Goal: Transaction & Acquisition: Download file/media

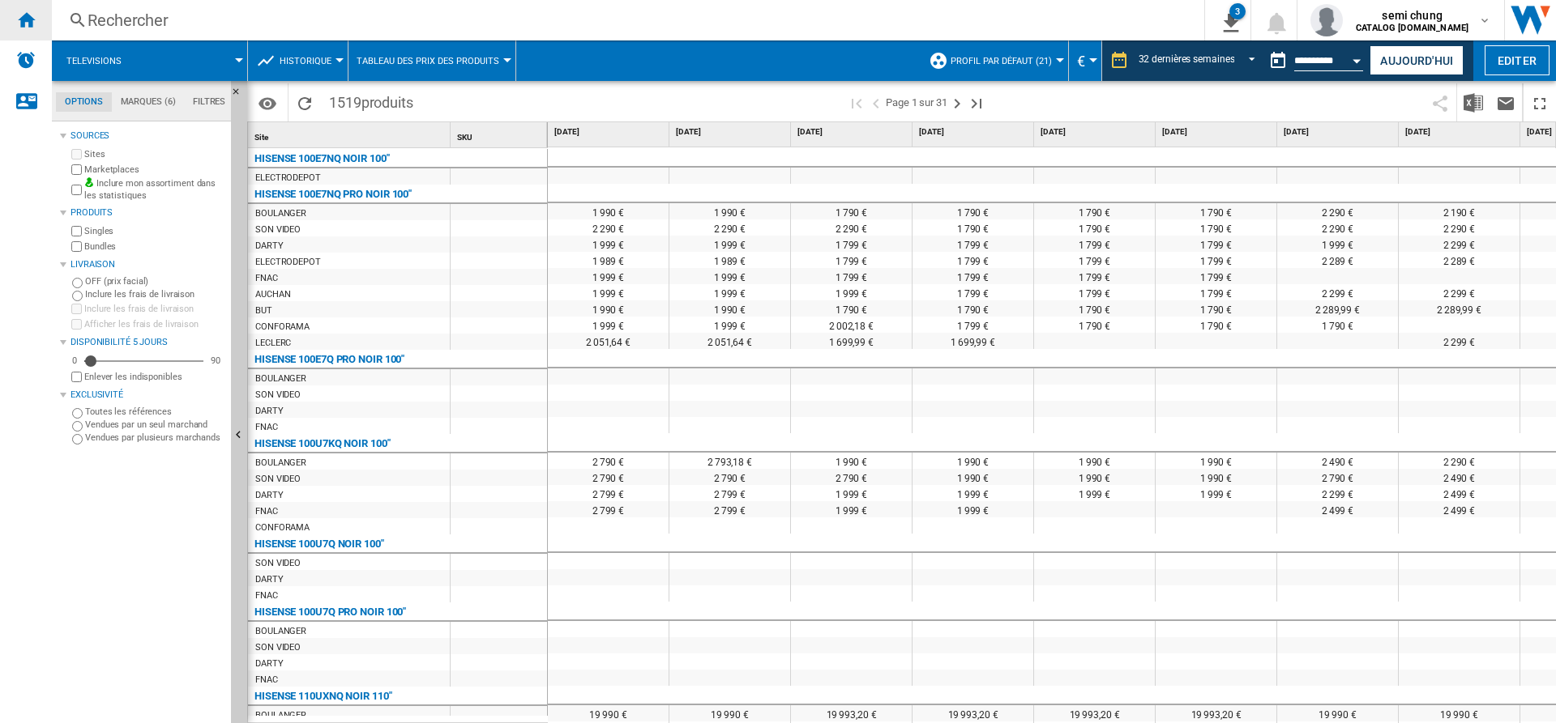
click at [19, 21] on ng-md-icon "Accueil" at bounding box center [25, 19] width 19 height 19
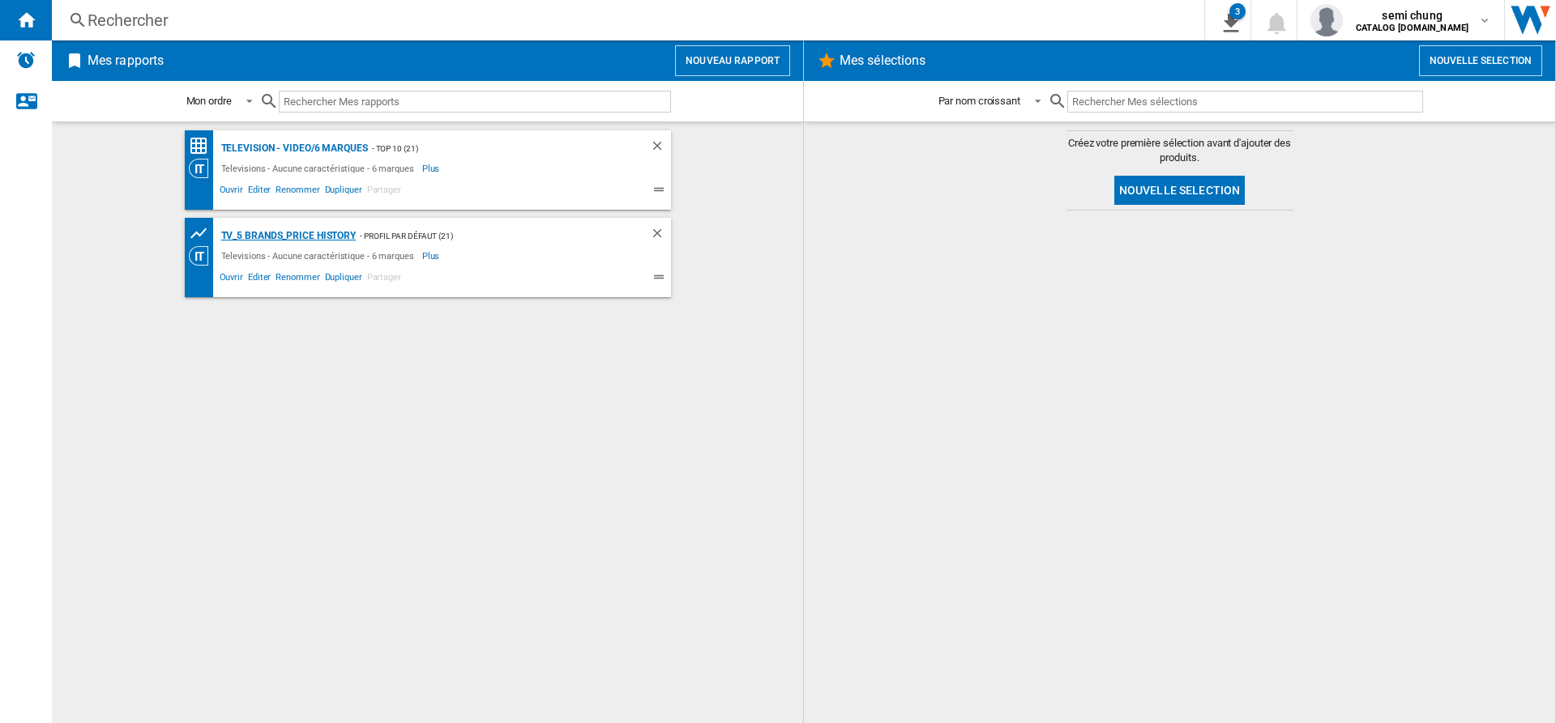
click at [309, 233] on div "TV_5 Brands_Price History" at bounding box center [286, 236] width 139 height 20
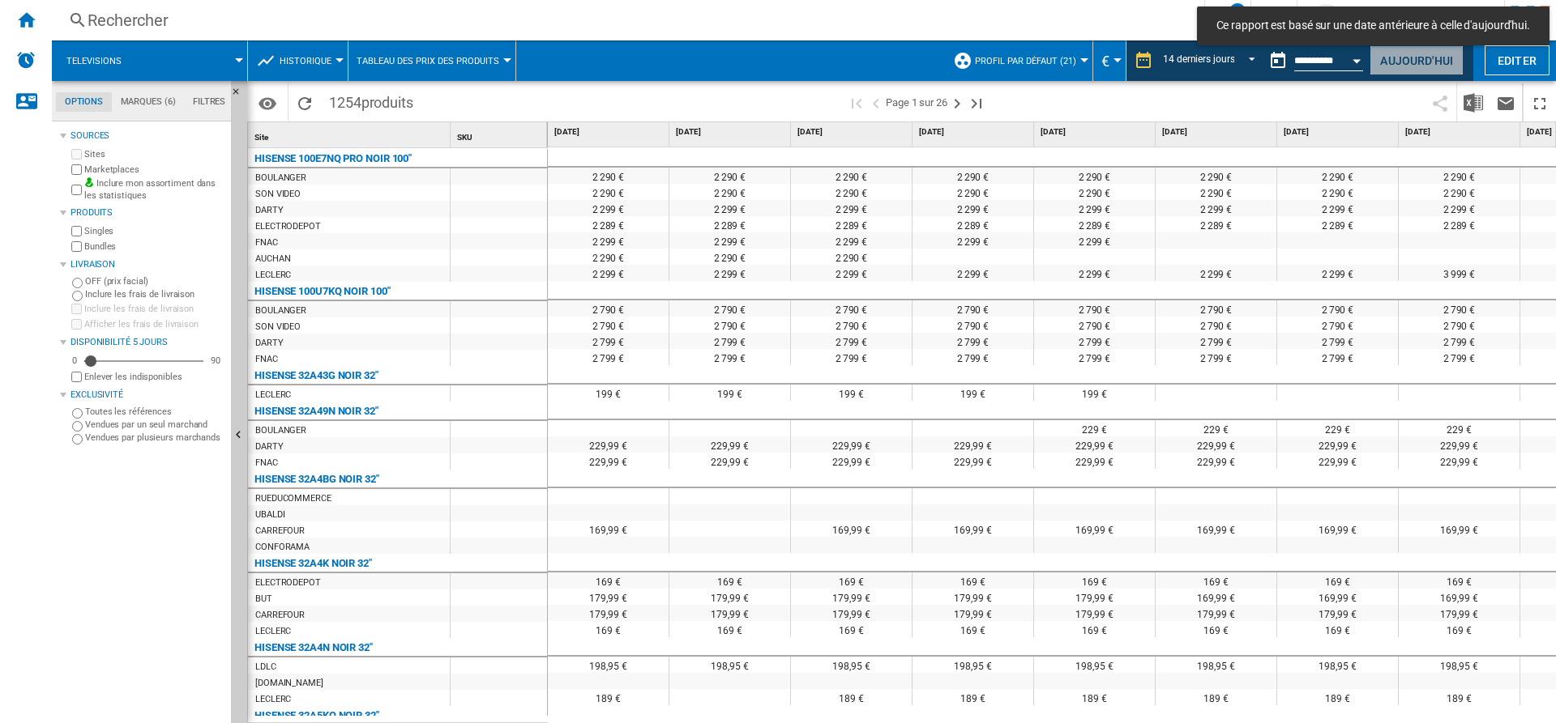
click at [1423, 62] on button "Aujourd'hui" at bounding box center [1416, 60] width 94 height 30
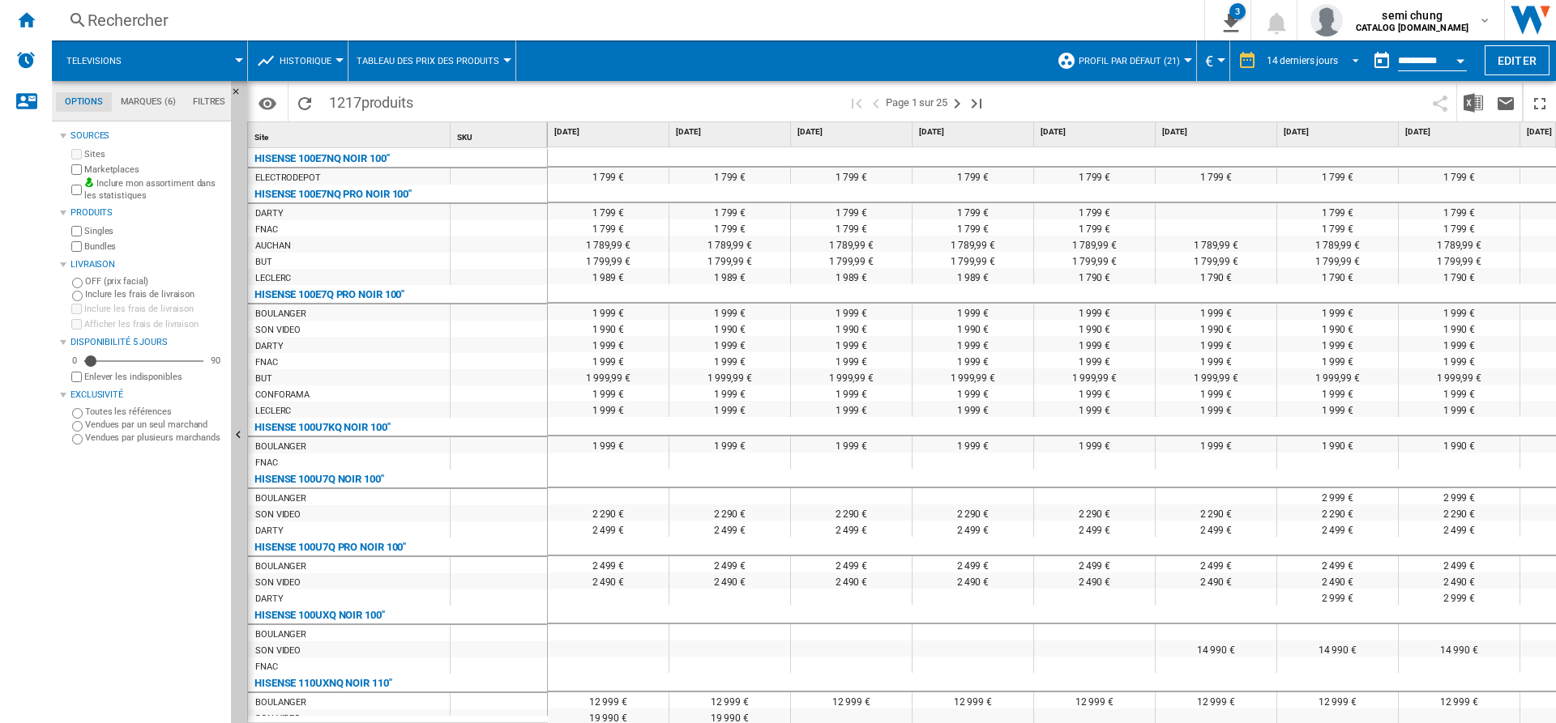
click at [1351, 62] on span "REPORTS.WIZARD.STEPS.REPORT.STEPS.REPORT_OPTIONS.PERIOD: 14 derniers jours" at bounding box center [1350, 59] width 19 height 15
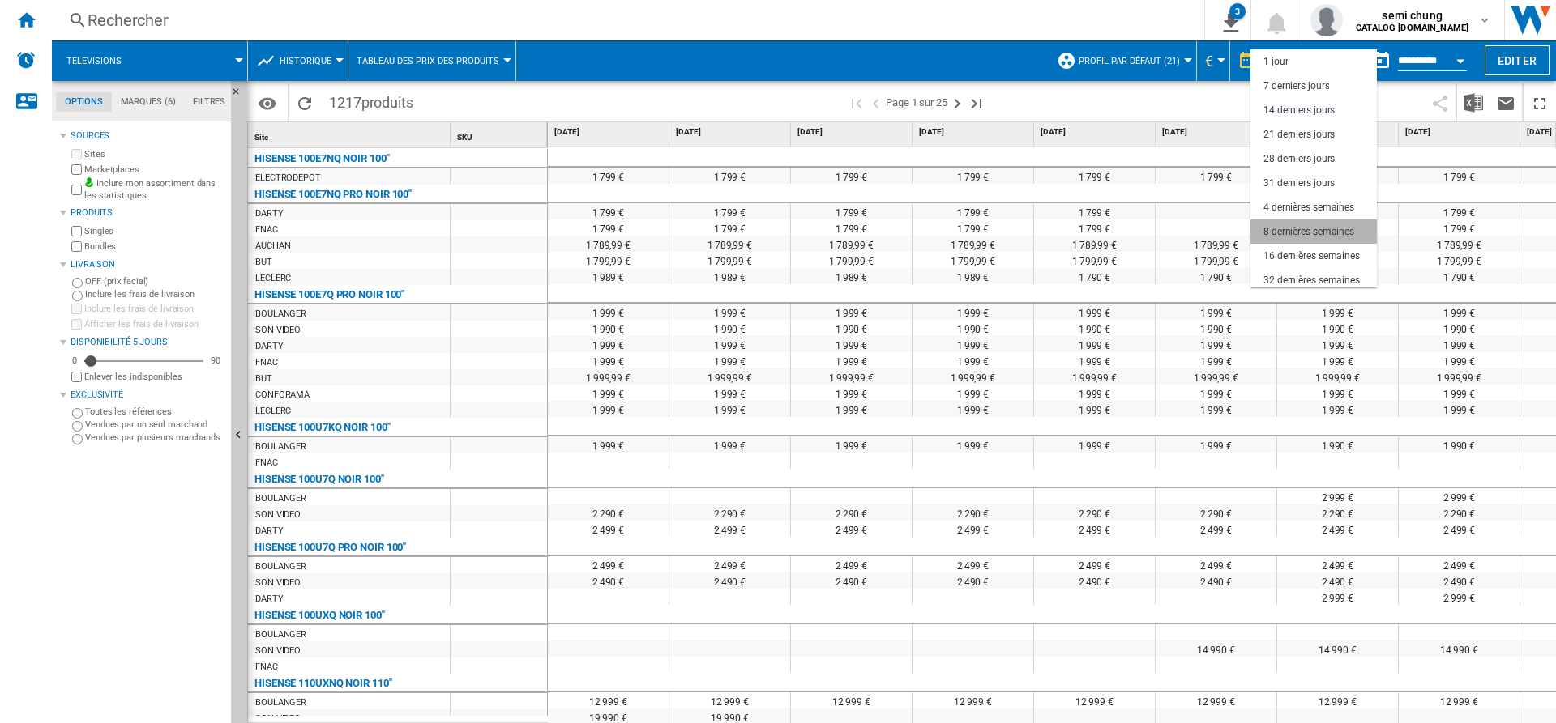
click at [1323, 233] on div "8 dernières semaines" at bounding box center [1308, 232] width 91 height 14
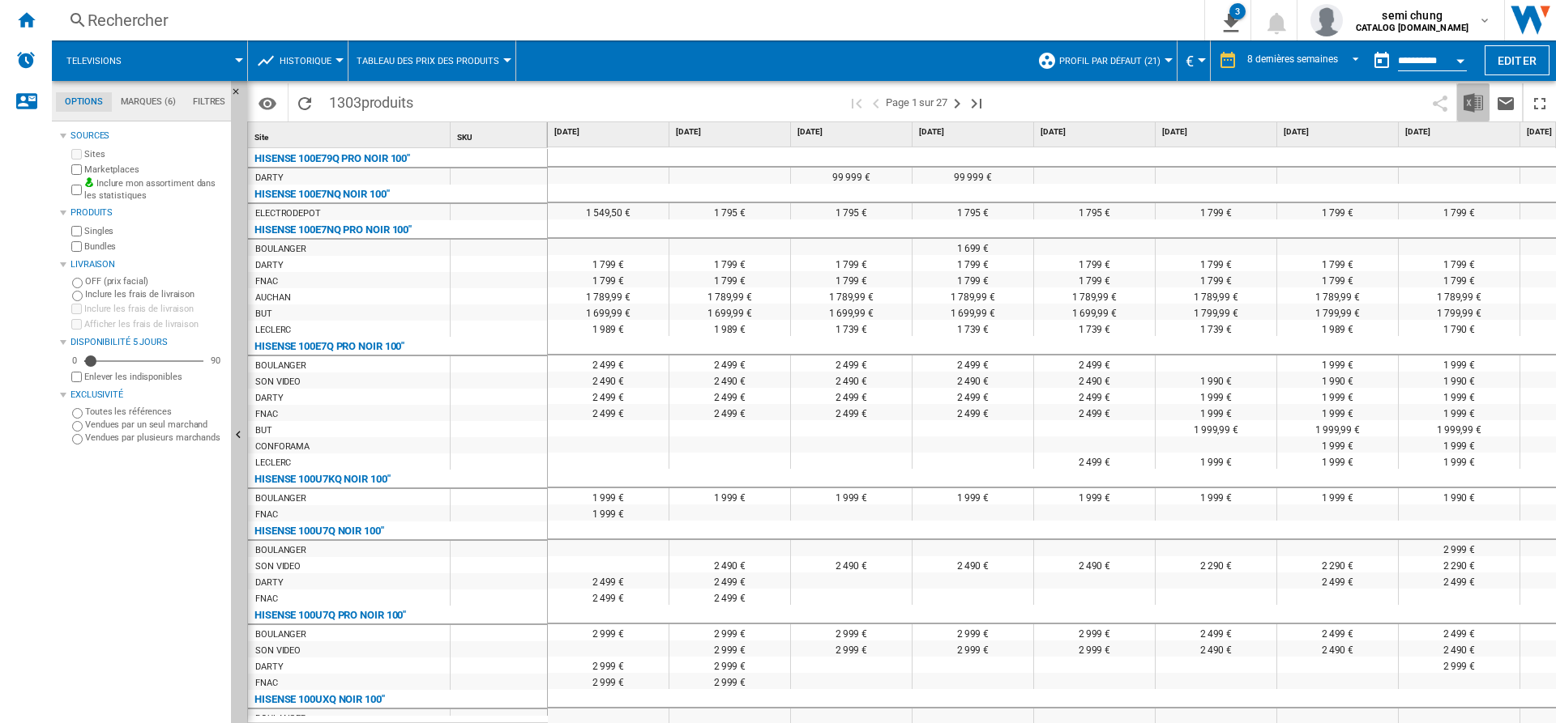
click at [1467, 103] on img "Télécharger au format Excel" at bounding box center [1472, 102] width 19 height 19
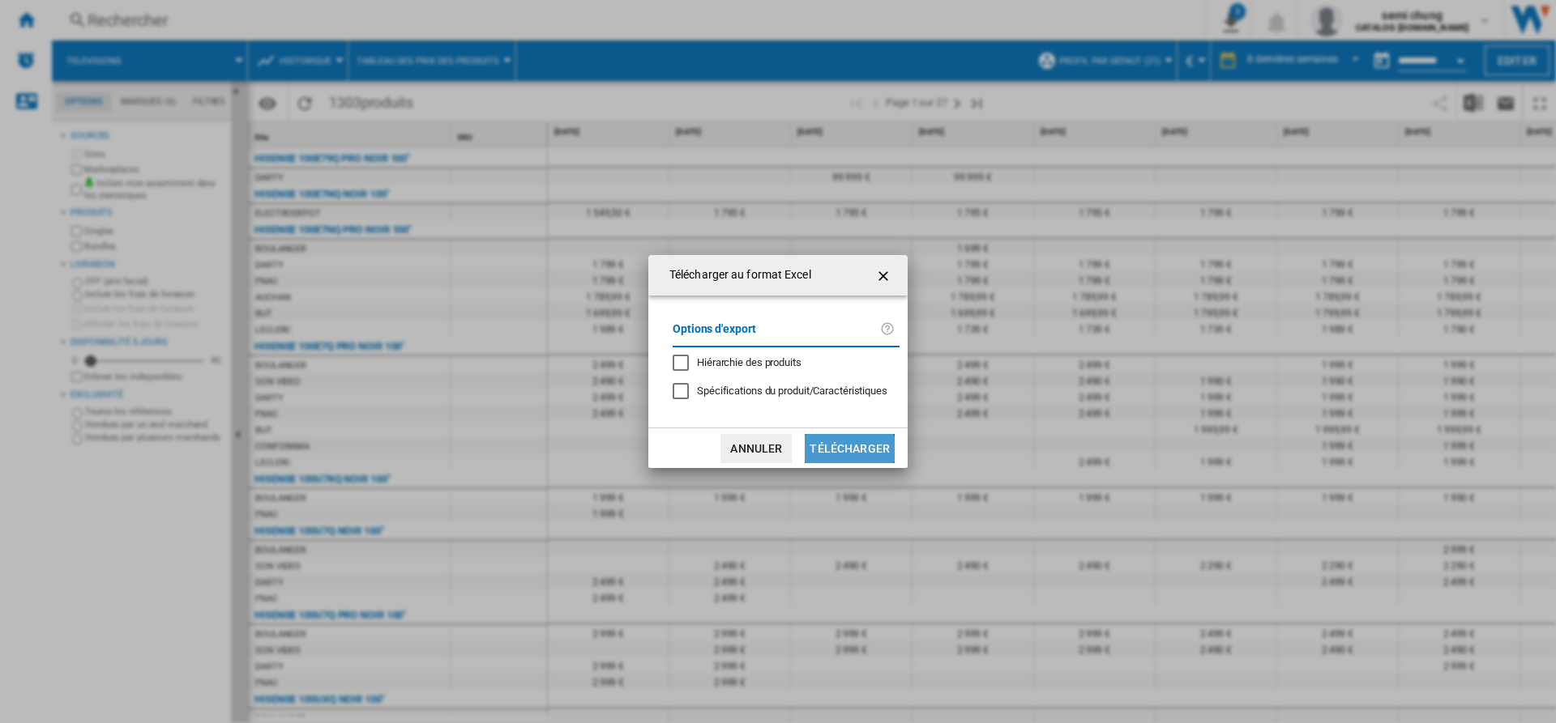
click at [844, 458] on button "Télécharger" at bounding box center [849, 448] width 90 height 29
